Goal: Task Accomplishment & Management: Manage account settings

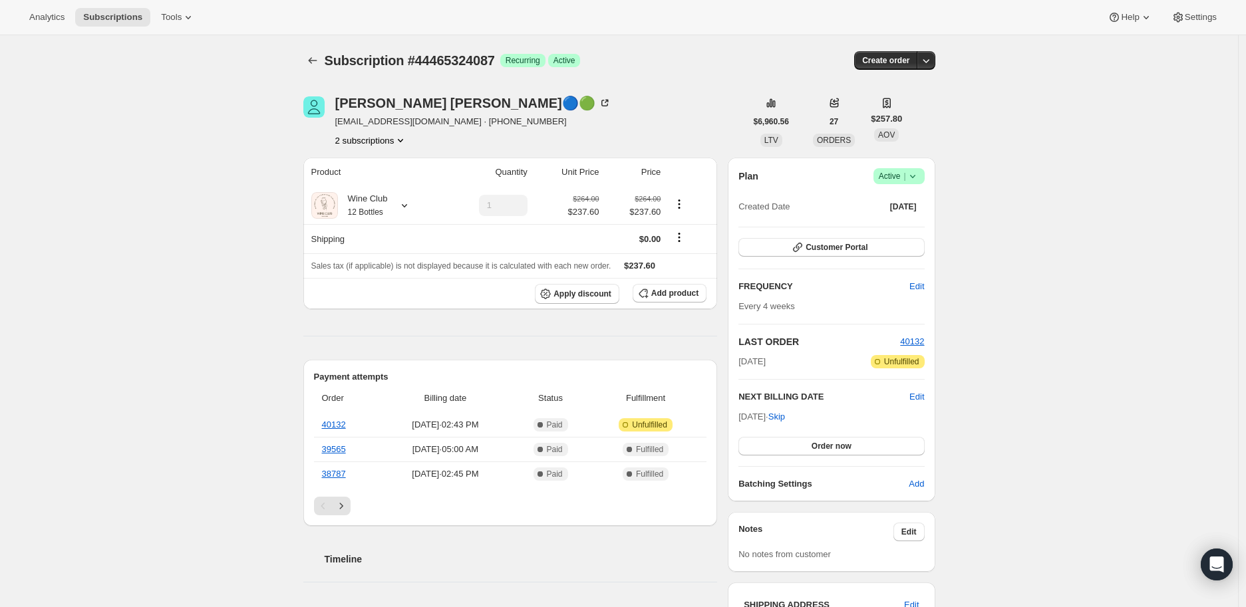
click at [377, 140] on button "2 subscriptions" at bounding box center [371, 140] width 72 height 13
click at [359, 185] on span "44469289015" at bounding box center [355, 188] width 53 height 10
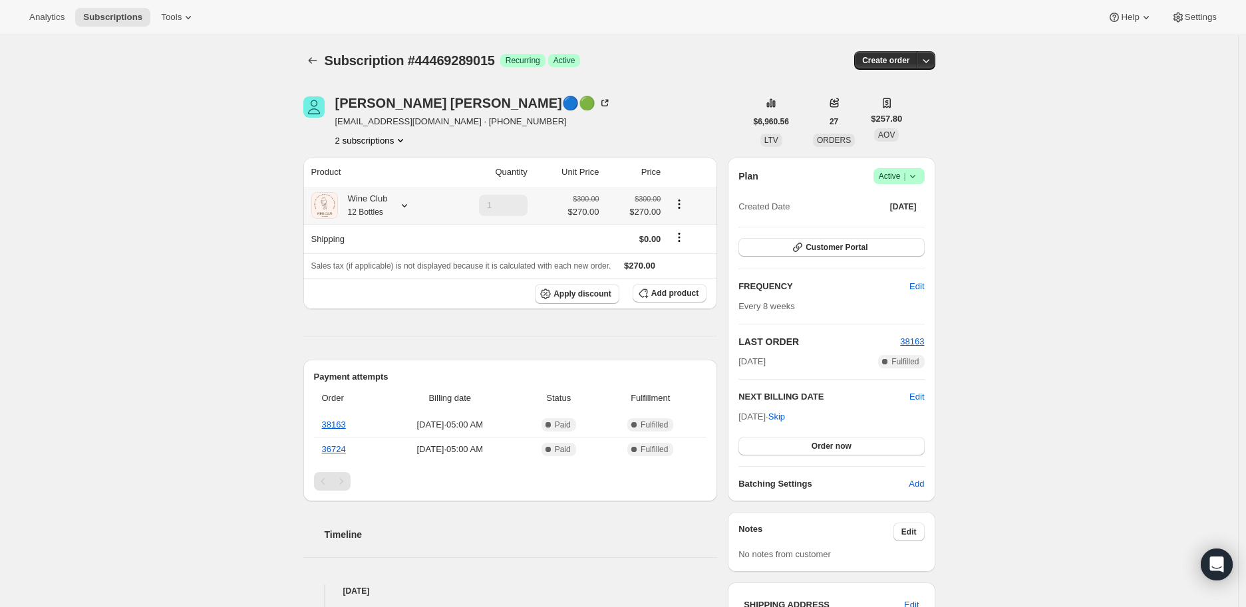
click at [410, 205] on icon at bounding box center [404, 205] width 13 height 13
click at [785, 418] on span "Skip" at bounding box center [776, 416] width 17 height 13
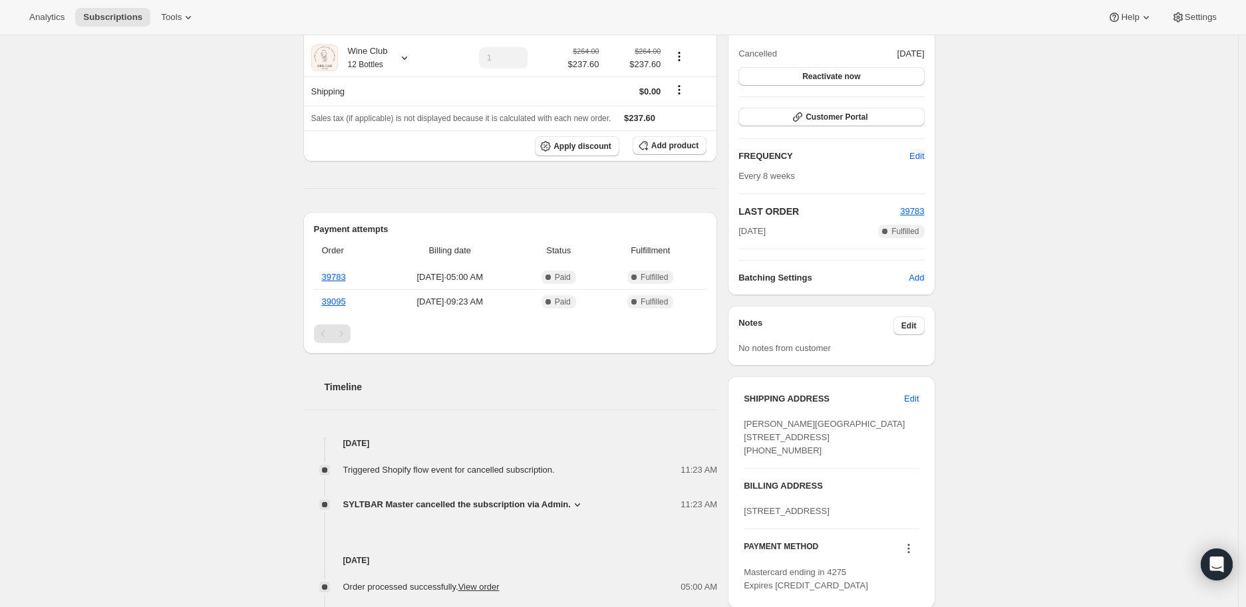
scroll to position [295, 0]
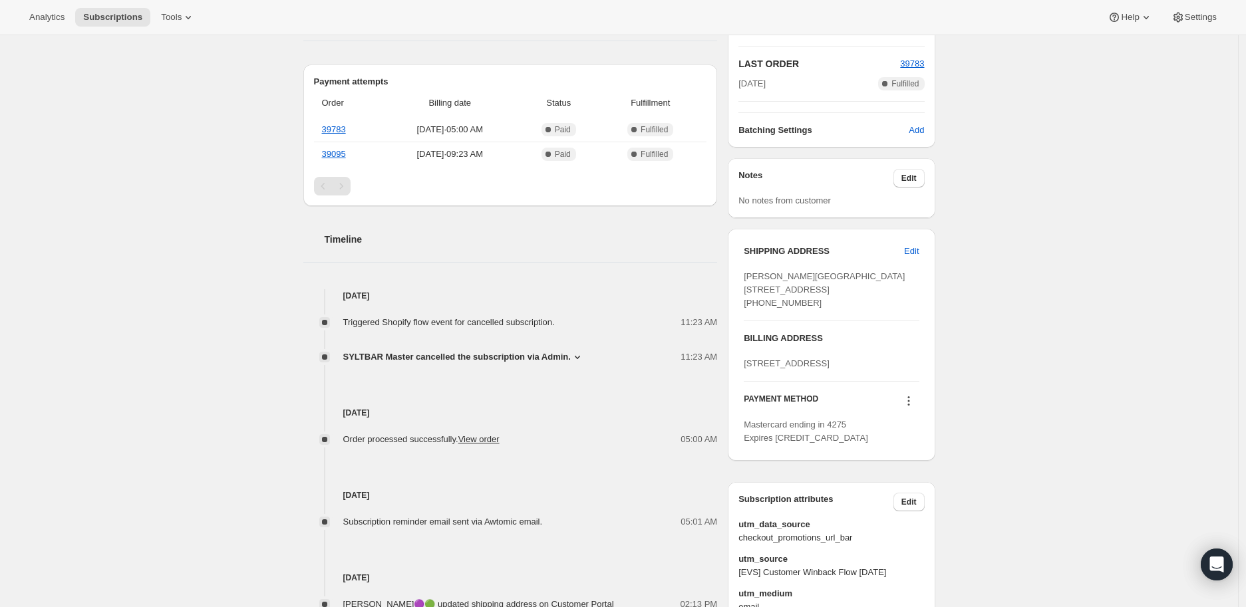
click at [577, 355] on icon at bounding box center [577, 356] width 13 height 13
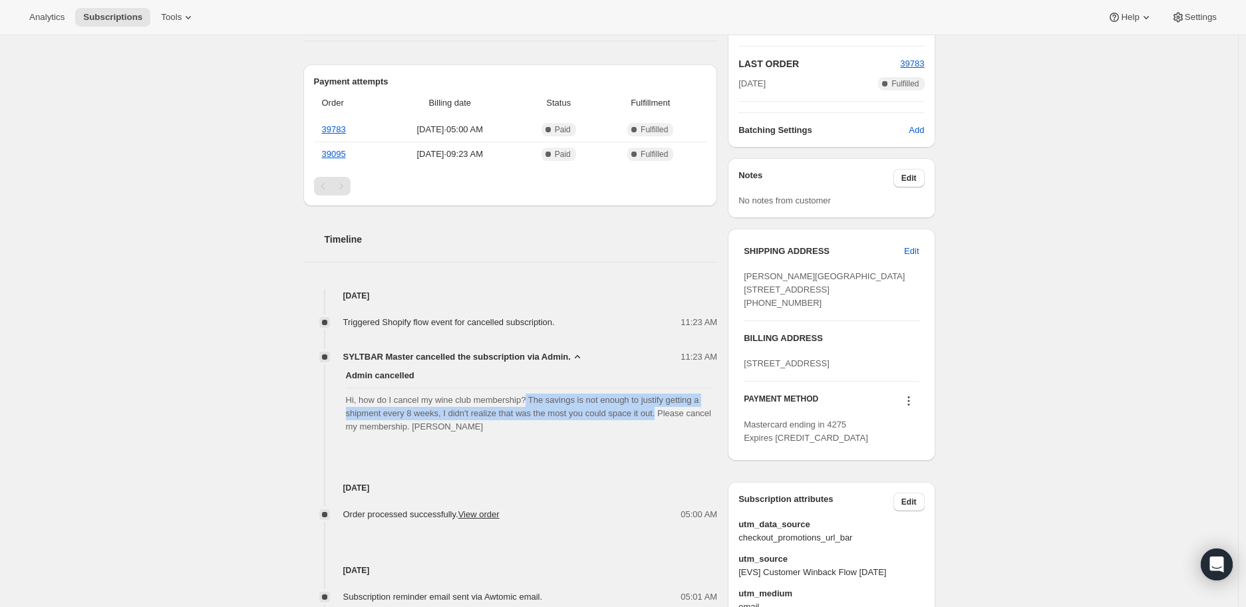
drag, startPoint x: 528, startPoint y: 398, endPoint x: 656, endPoint y: 414, distance: 128.6
click at [656, 414] on span "Hi, how do I cancel my wine club membership? The savings is not enough to justi…" at bounding box center [529, 414] width 366 height 40
copy span "The savings is not enough to justify getting a shipment every 8 weeks, I didn't…"
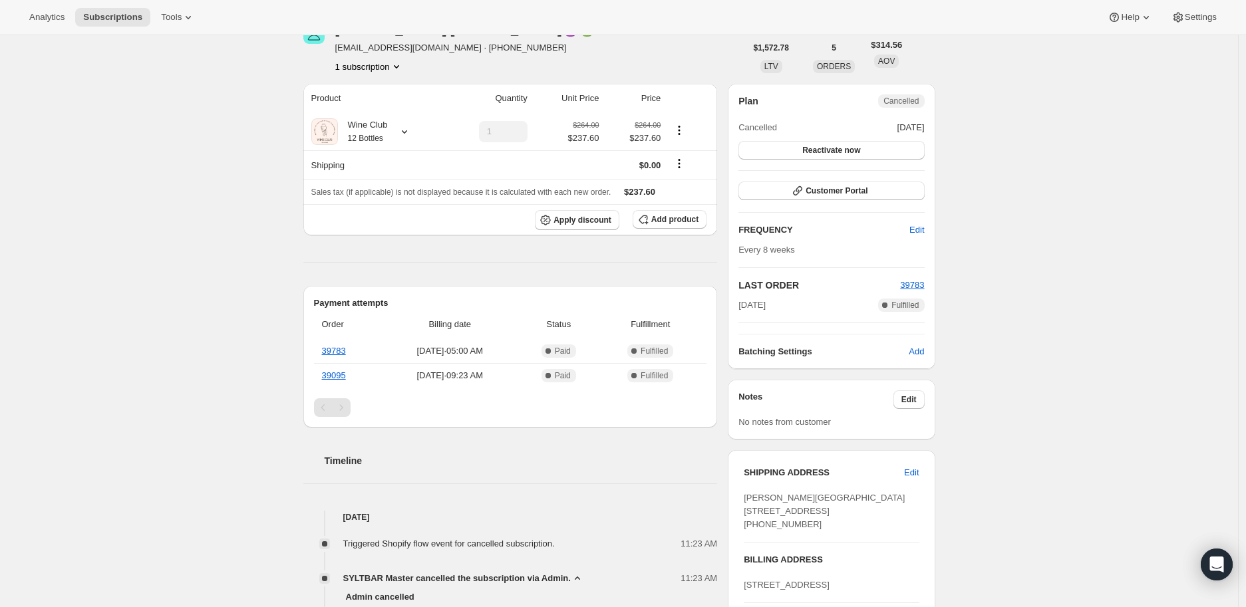
scroll to position [0, 0]
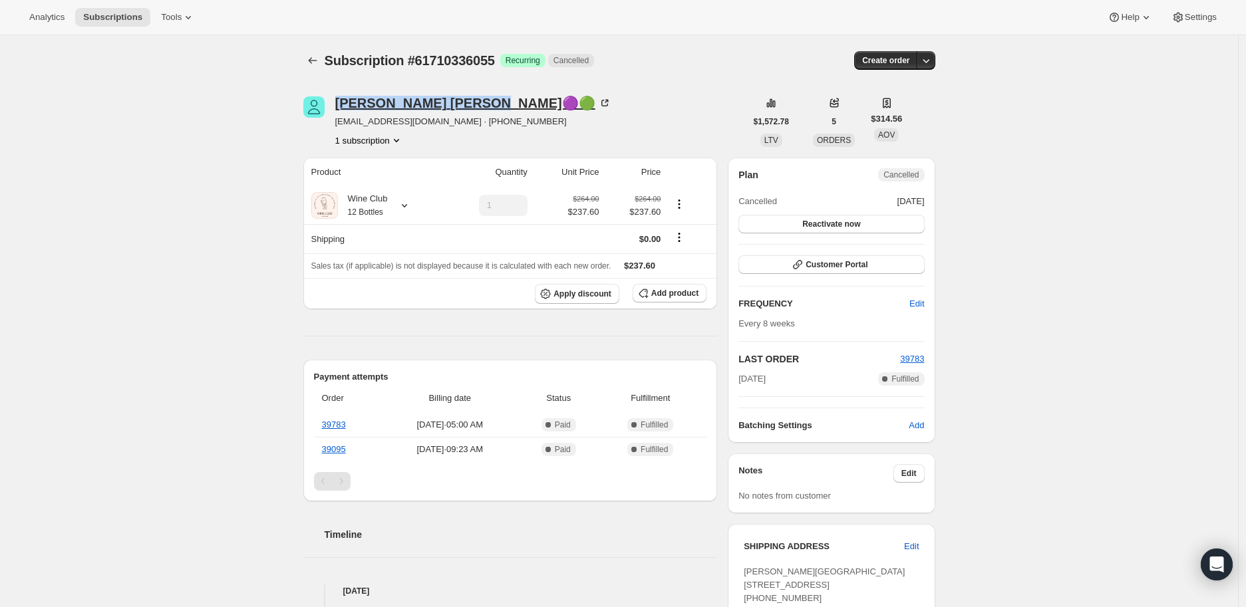
drag, startPoint x: 333, startPoint y: 105, endPoint x: 439, endPoint y: 104, distance: 105.7
click at [439, 104] on div "[PERSON_NAME]🟣🟢 [EMAIL_ADDRESS][DOMAIN_NAME] · [PHONE_NUMBER] 1 subscription" at bounding box center [524, 121] width 442 height 51
copy div "[PERSON_NAME]"
click at [317, 61] on icon "Subscriptions" at bounding box center [312, 60] width 9 height 7
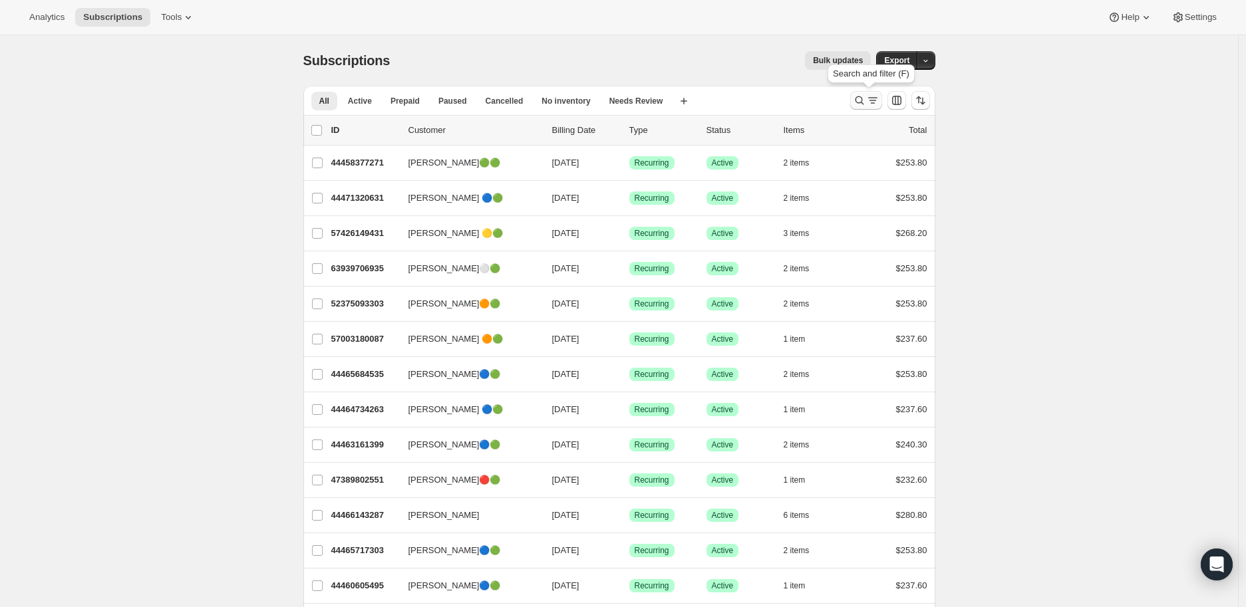
click at [861, 100] on icon "Search and filter results" at bounding box center [859, 100] width 13 height 13
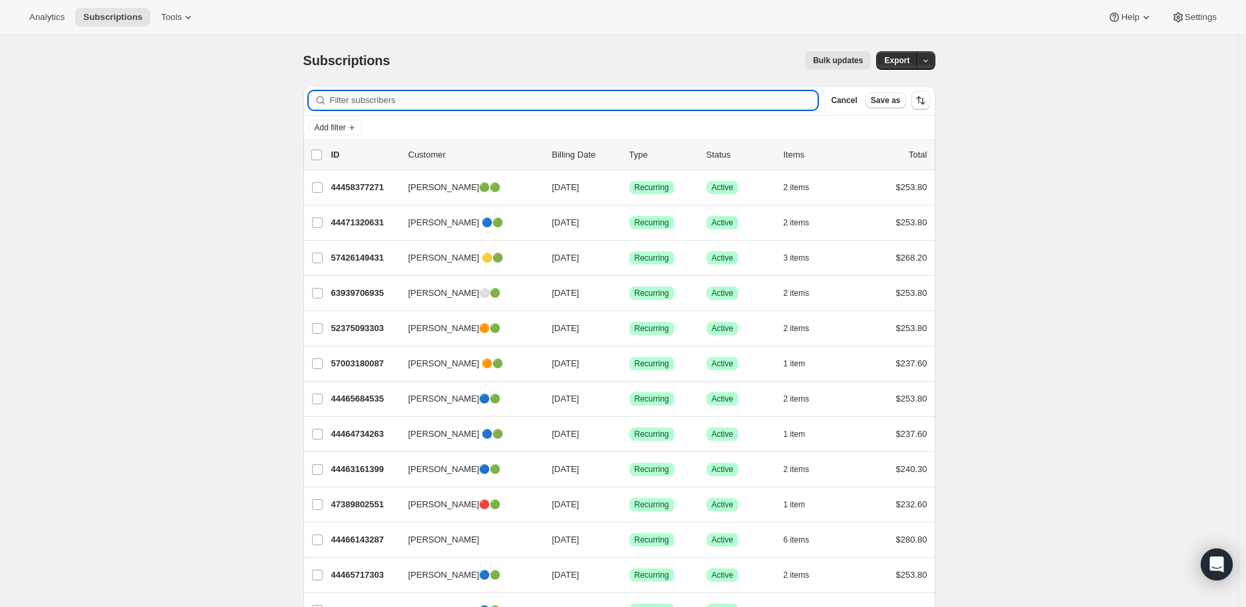
click at [356, 99] on input "Filter subscribers" at bounding box center [574, 100] width 488 height 19
paste input "[EMAIL_ADDRESS][DOMAIN_NAME]"
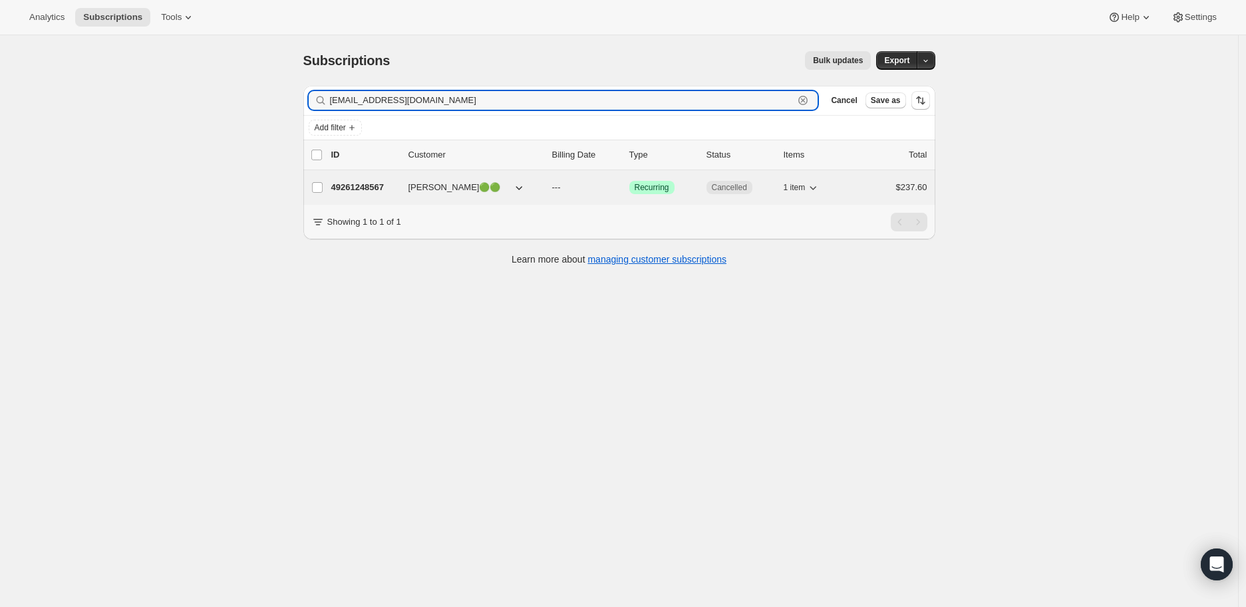
type input "[EMAIL_ADDRESS][DOMAIN_NAME]"
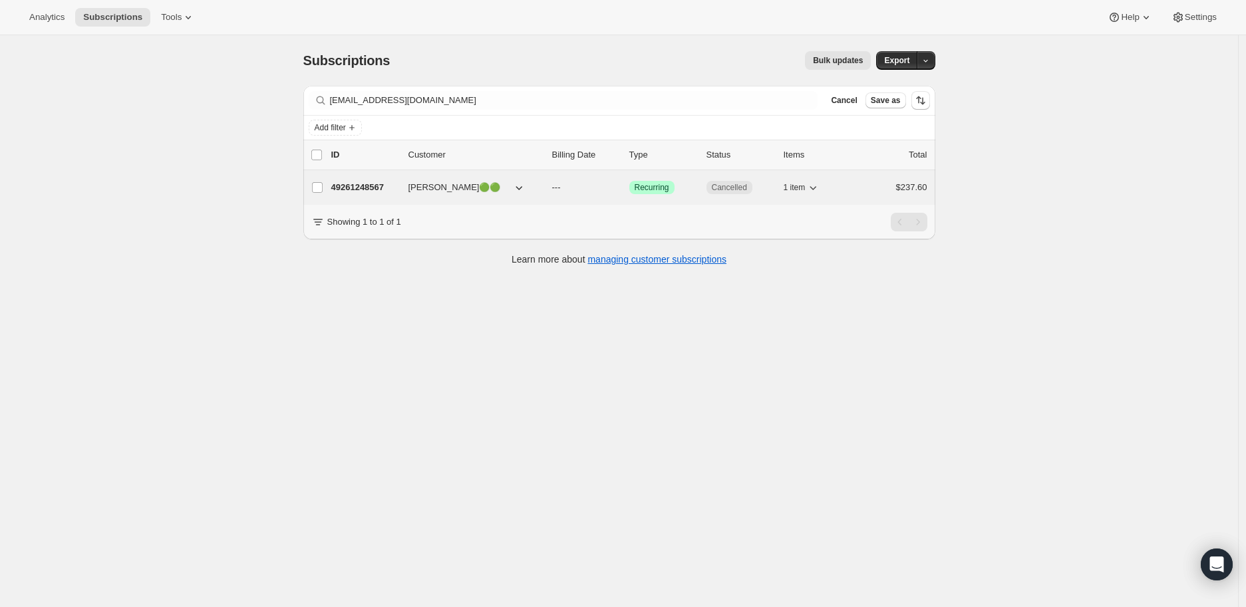
click at [366, 183] on p "49261248567" at bounding box center [364, 187] width 66 height 13
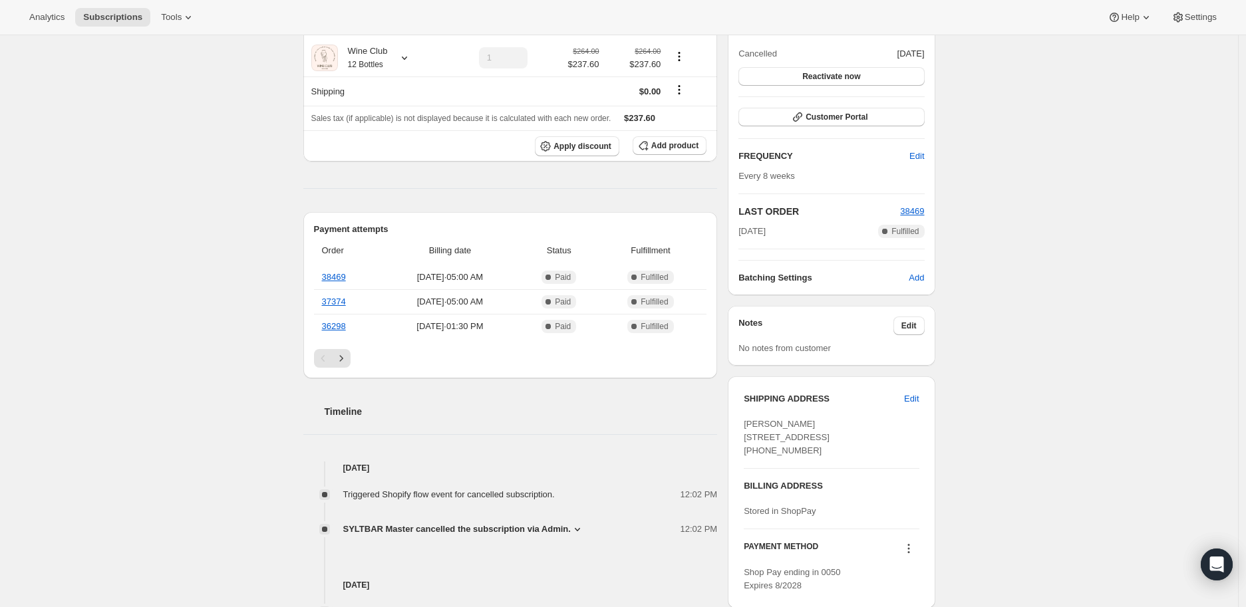
scroll to position [295, 0]
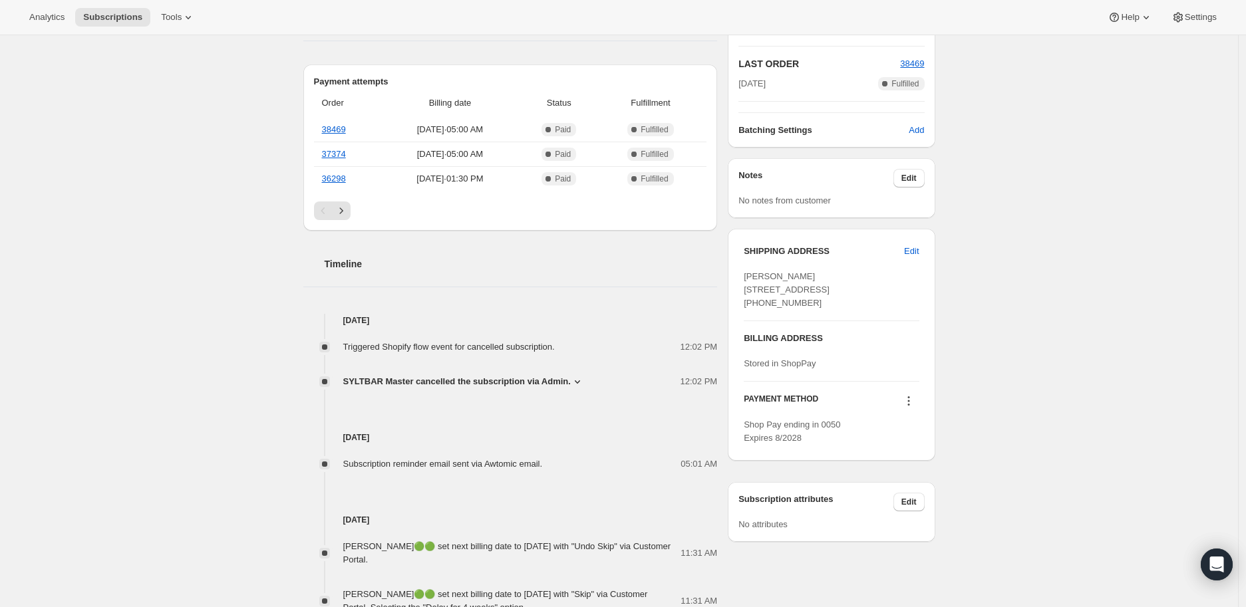
click at [575, 378] on icon at bounding box center [577, 381] width 13 height 13
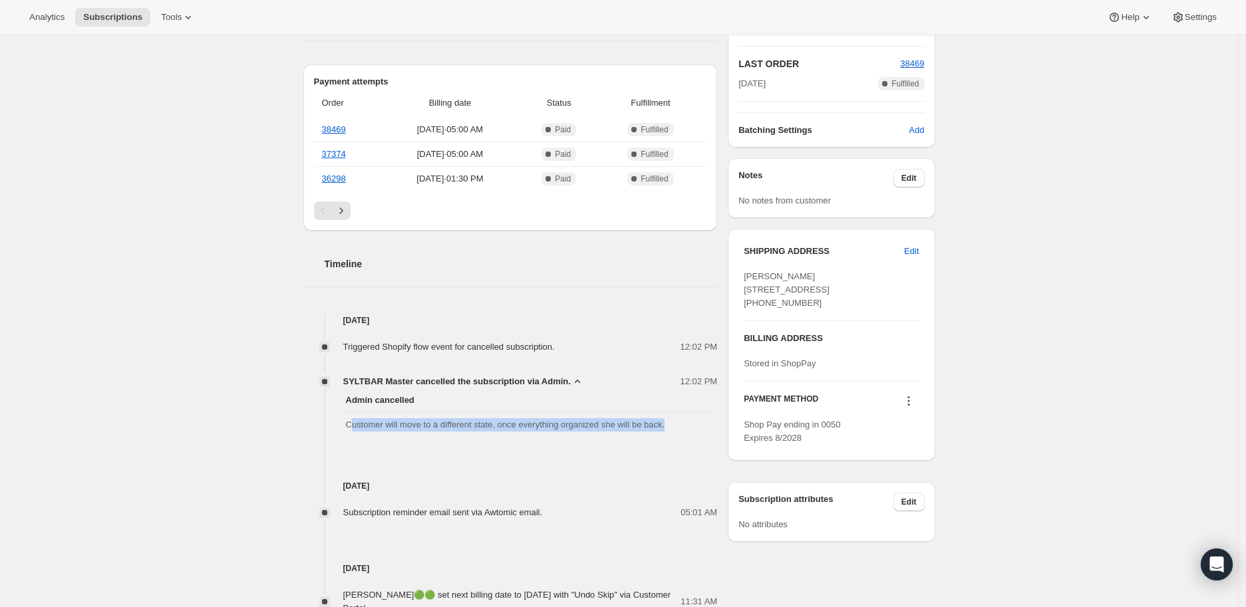
drag, startPoint x: 343, startPoint y: 426, endPoint x: 664, endPoint y: 426, distance: 320.5
click at [664, 426] on div "Admin cancelled Customer will move to a different state, once everything organi…" at bounding box center [510, 412] width 414 height 49
copy span "Customer will move to a different state, once everything organized she will be …"
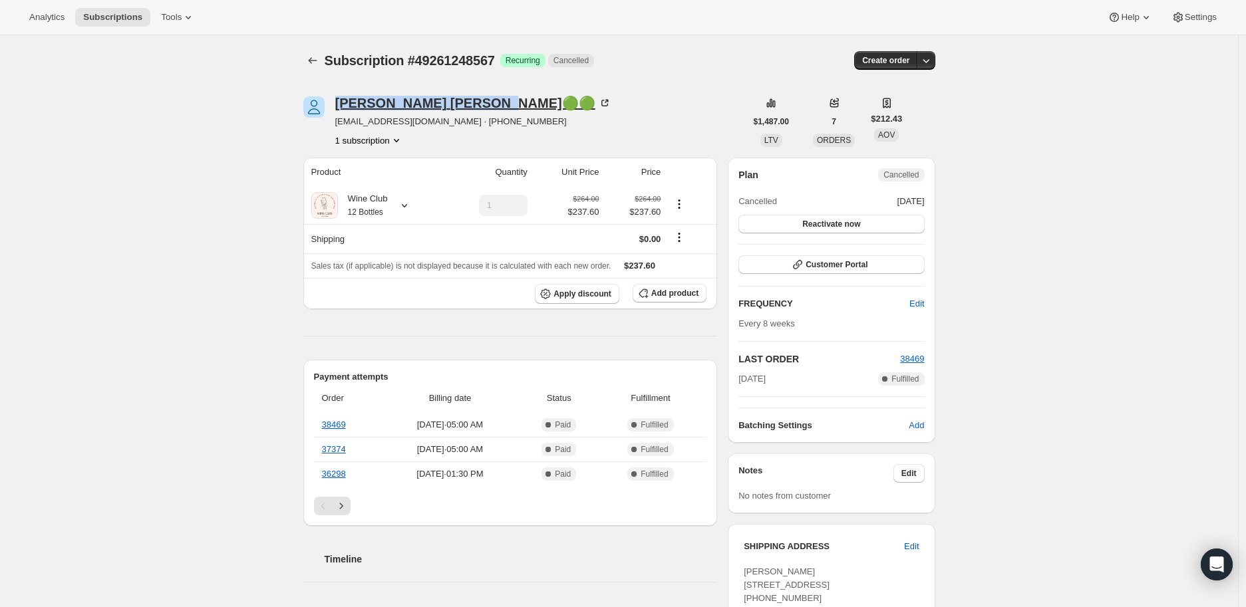
drag, startPoint x: 330, startPoint y: 105, endPoint x: 451, endPoint y: 104, distance: 121.0
click at [451, 104] on div "[PERSON_NAME]🟢🟢 [EMAIL_ADDRESS][DOMAIN_NAME] · [PHONE_NUMBER] 1 subscription" at bounding box center [524, 121] width 442 height 51
copy div "[PERSON_NAME]"
click at [319, 57] on icon "Subscriptions" at bounding box center [312, 60] width 13 height 13
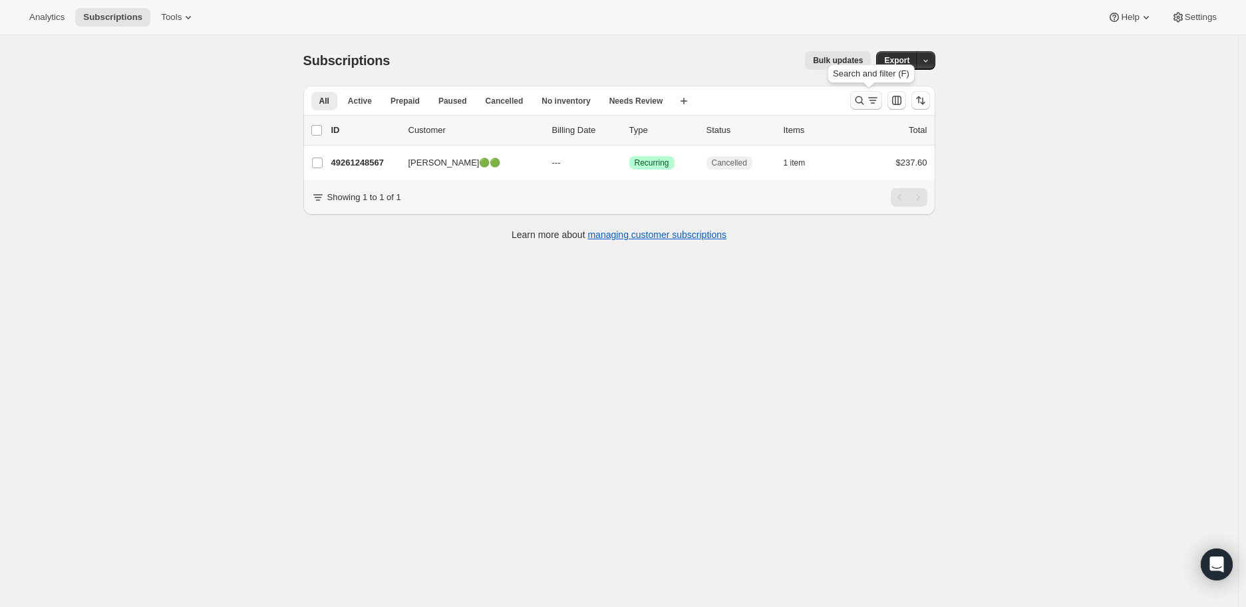
click at [861, 94] on icon "Search and filter results" at bounding box center [859, 100] width 13 height 13
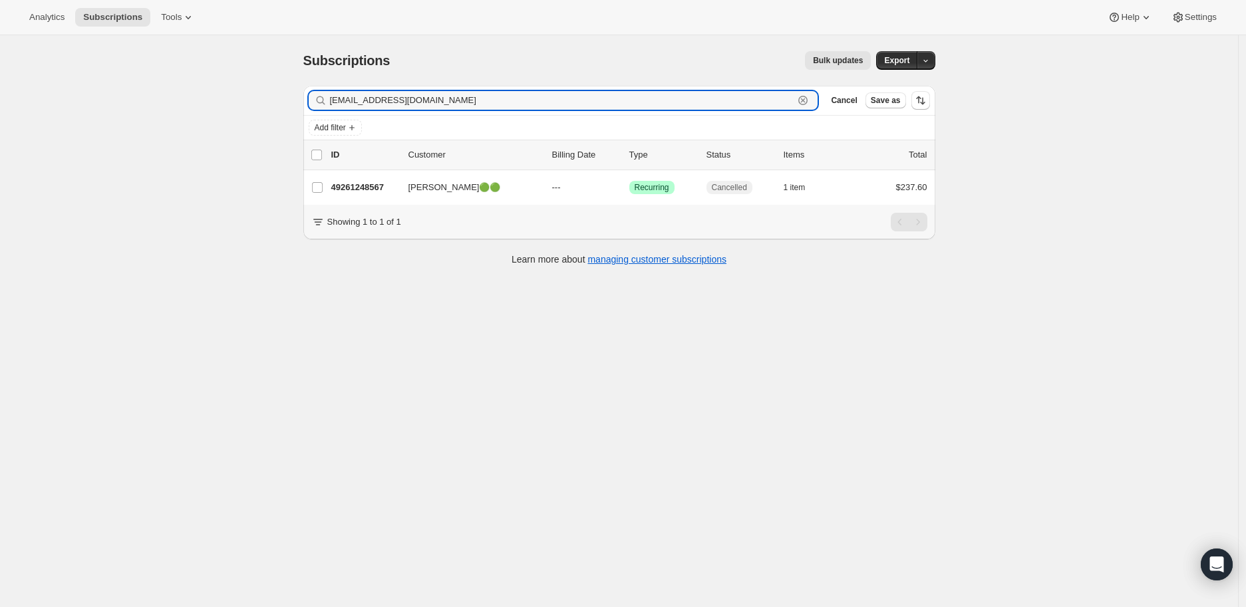
click at [809, 94] on icon "button" at bounding box center [802, 100] width 13 height 13
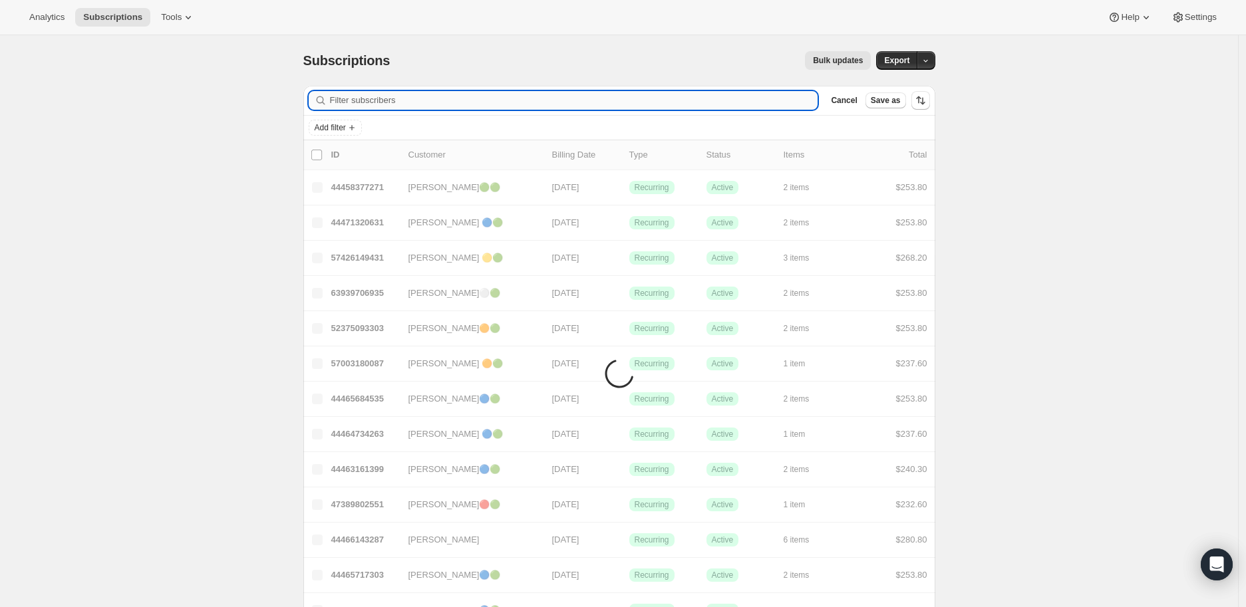
click at [392, 102] on input "Filter subscribers" at bounding box center [574, 100] width 488 height 19
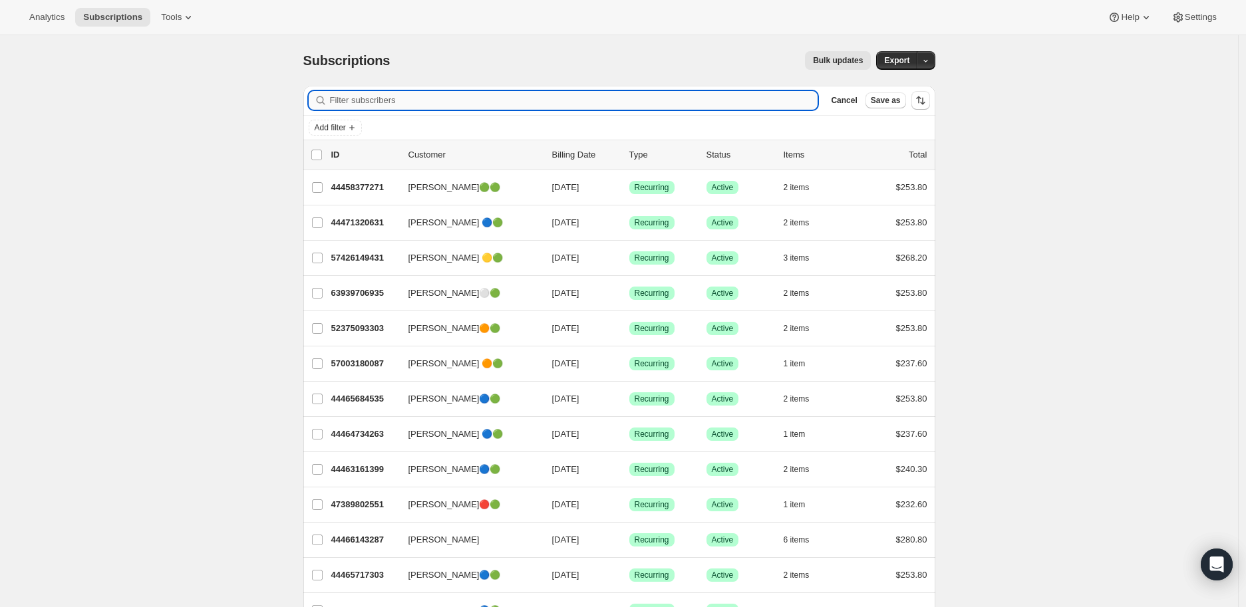
paste input "[EMAIL_ADDRESS][DOMAIN_NAME]"
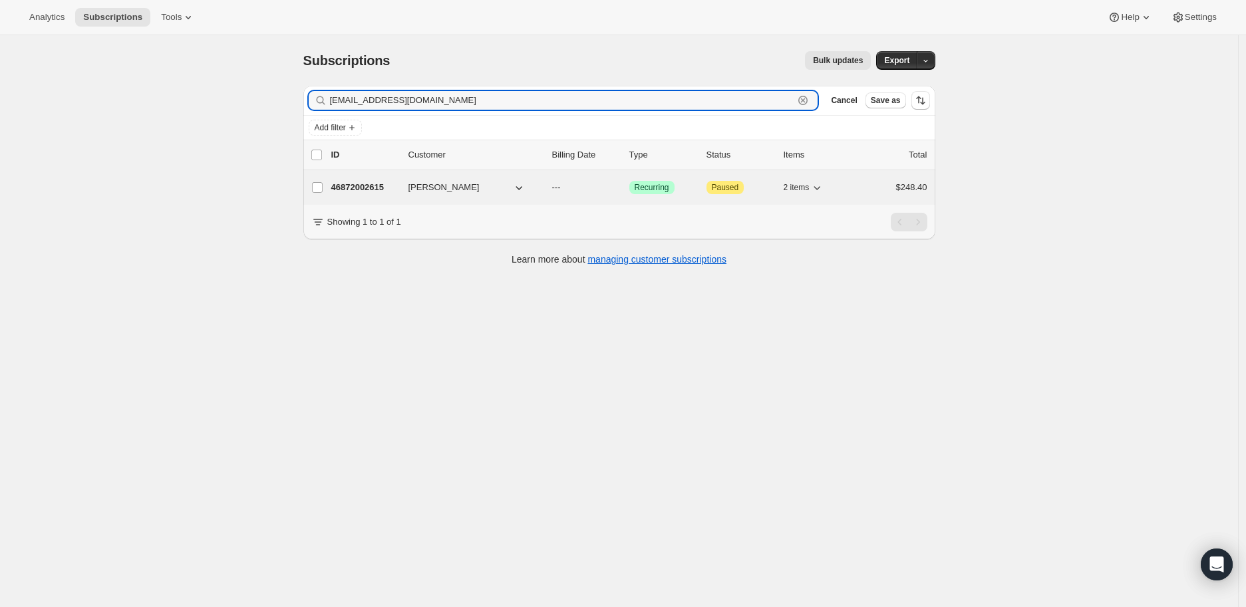
type input "[EMAIL_ADDRESS][DOMAIN_NAME]"
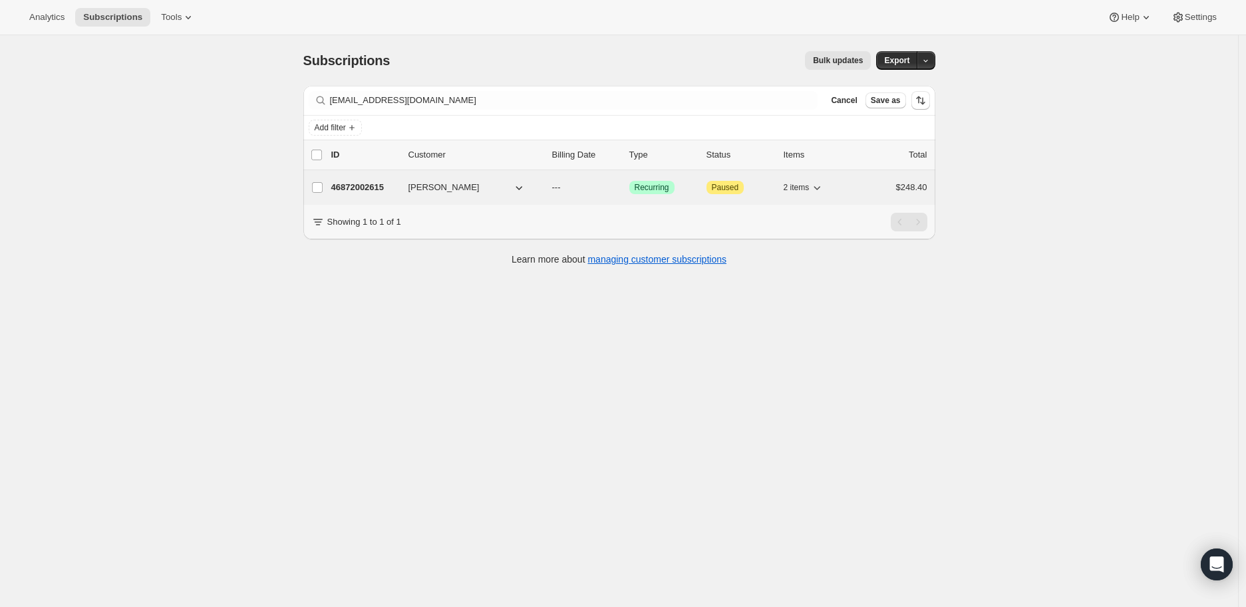
click at [356, 187] on p "46872002615" at bounding box center [364, 187] width 66 height 13
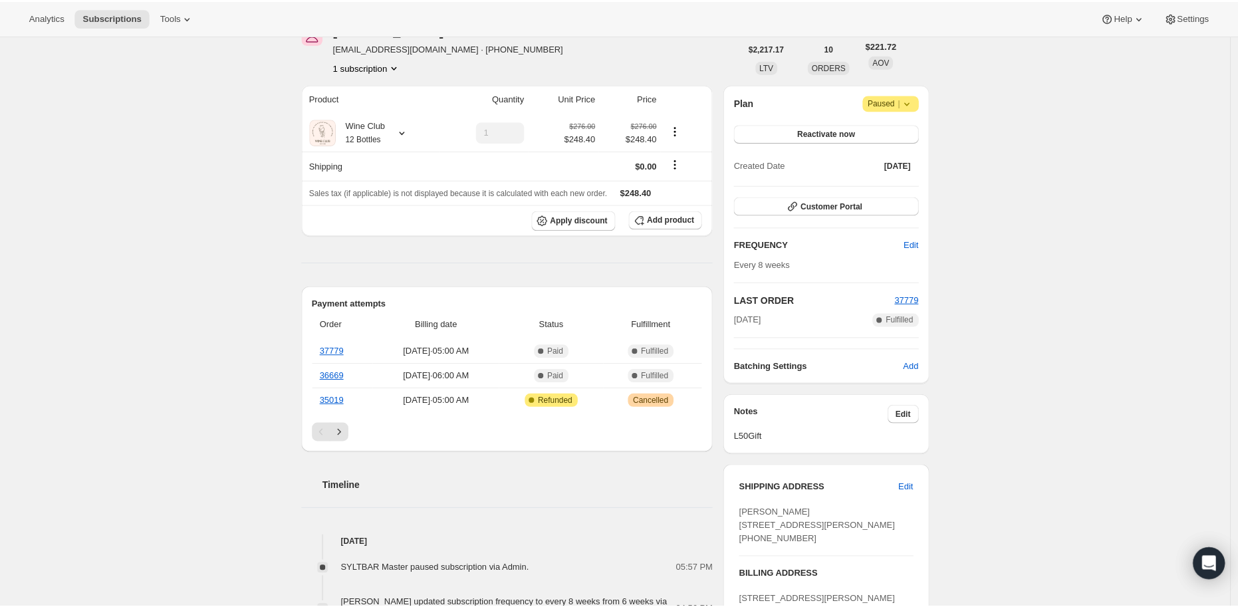
scroll to position [148, 0]
